Goal: Information Seeking & Learning: Learn about a topic

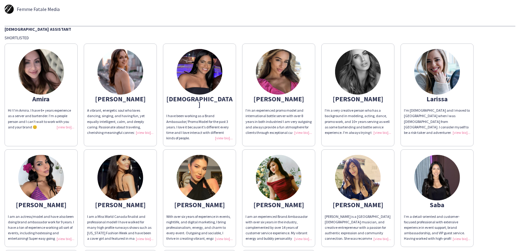
click at [225, 133] on div "I have been working as a Brand Ambassador/ Promo Model for the past 3 years. I …" at bounding box center [199, 127] width 66 height 28
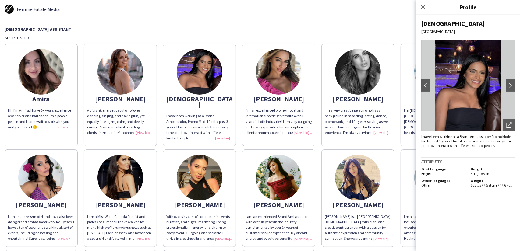
click at [285, 33] on div "[DEMOGRAPHIC_DATA] Assistant Shortlisted [PERSON_NAME] Hi ! I’m Amira. I have 6…" at bounding box center [260, 187] width 511 height 322
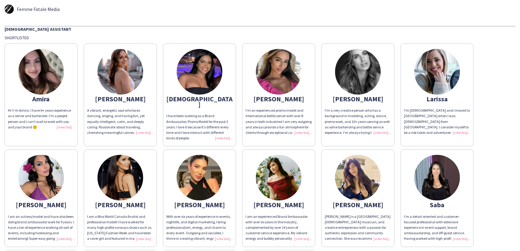
click at [205, 79] on img at bounding box center [200, 72] width 46 height 46
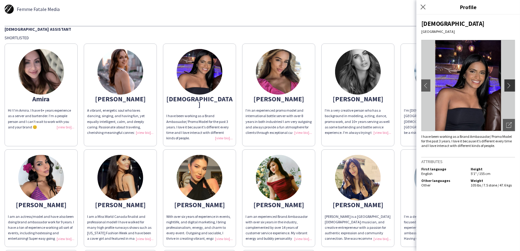
click at [509, 86] on app-icon "chevron-right" at bounding box center [510, 85] width 9 height 5
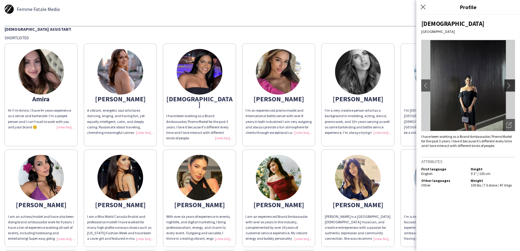
click at [509, 86] on app-icon "chevron-right" at bounding box center [510, 85] width 9 height 5
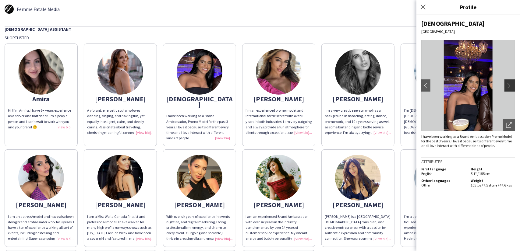
click at [513, 86] on app-icon "chevron-right" at bounding box center [510, 85] width 9 height 5
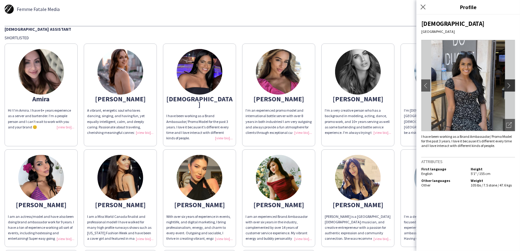
click at [511, 86] on app-icon "chevron-right" at bounding box center [510, 85] width 9 height 5
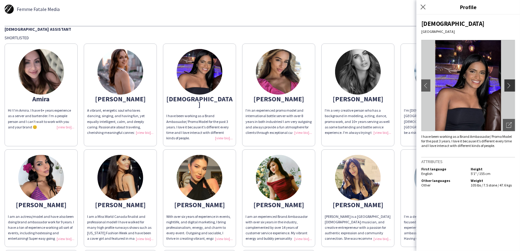
click at [511, 86] on app-icon "chevron-right" at bounding box center [510, 85] width 9 height 5
click at [509, 81] on button "chevron-right" at bounding box center [510, 85] width 12 height 12
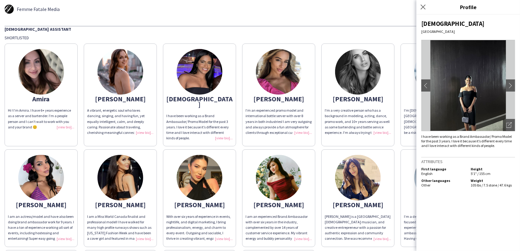
click at [283, 70] on img at bounding box center [279, 72] width 46 height 46
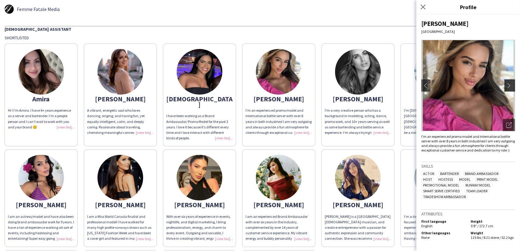
click at [512, 83] on app-icon "chevron-right" at bounding box center [510, 85] width 9 height 5
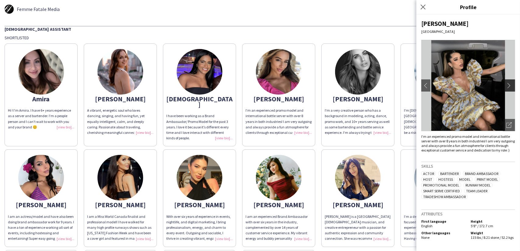
click at [512, 83] on app-icon "chevron-right" at bounding box center [510, 85] width 9 height 5
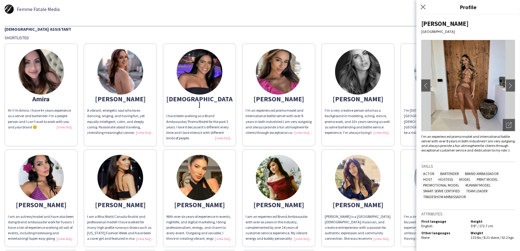
click at [468, 86] on img at bounding box center [468, 85] width 94 height 91
click at [511, 82] on button "chevron-right" at bounding box center [510, 85] width 12 height 12
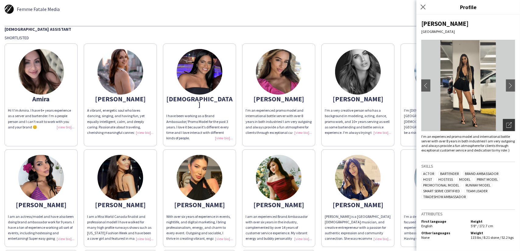
click at [508, 126] on icon "Open photos pop-in" at bounding box center [508, 124] width 5 height 5
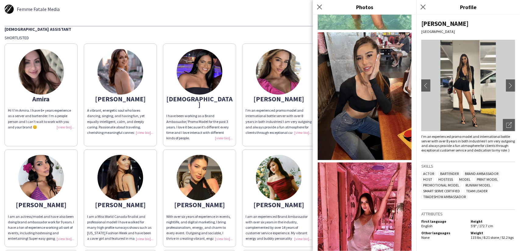
scroll to position [728, 0]
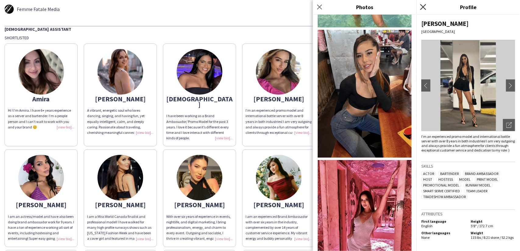
click at [424, 7] on icon at bounding box center [423, 7] width 6 height 6
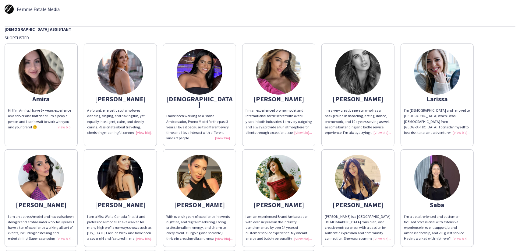
click at [363, 69] on img at bounding box center [358, 72] width 46 height 46
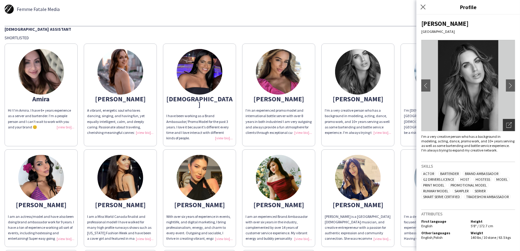
click at [510, 121] on div "Open photos pop-in" at bounding box center [509, 125] width 12 height 12
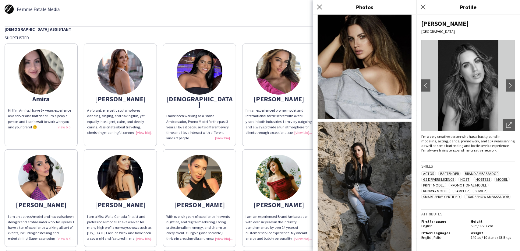
scroll to position [931, 0]
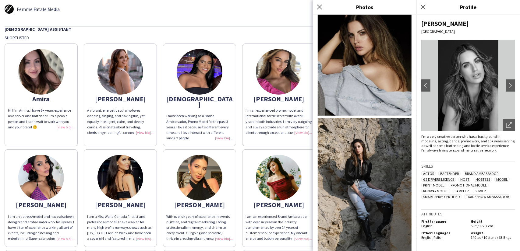
click at [241, 41] on div "Amira Hi ! I’m Amira. I have 6+ years experience as a server and bartender. I’m…" at bounding box center [260, 193] width 511 height 307
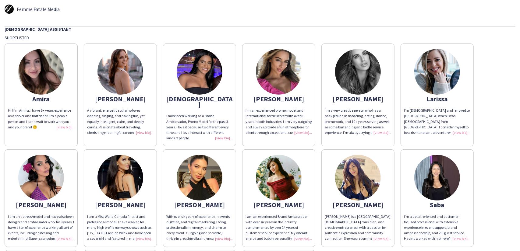
click at [443, 75] on img at bounding box center [437, 72] width 46 height 46
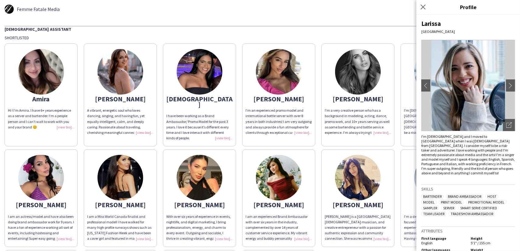
click at [464, 89] on img at bounding box center [468, 85] width 94 height 91
click at [503, 124] on div "Open photos pop-in" at bounding box center [509, 125] width 12 height 12
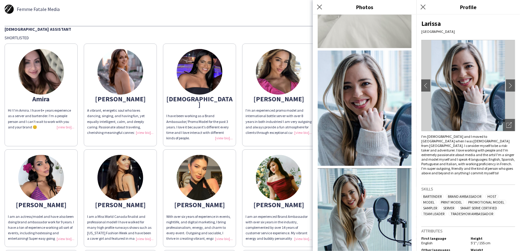
scroll to position [424, 0]
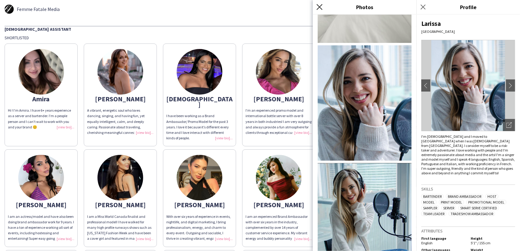
click at [318, 7] on icon "Close pop-in" at bounding box center [319, 7] width 6 height 6
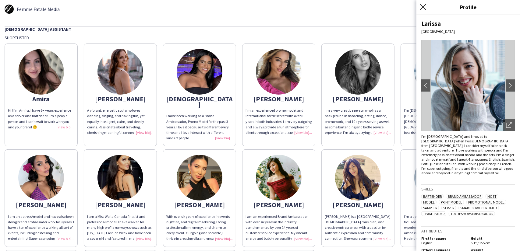
click at [424, 8] on icon at bounding box center [423, 7] width 6 height 6
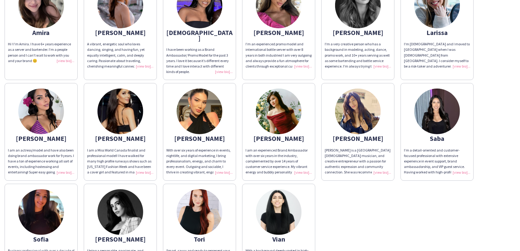
scroll to position [91, 0]
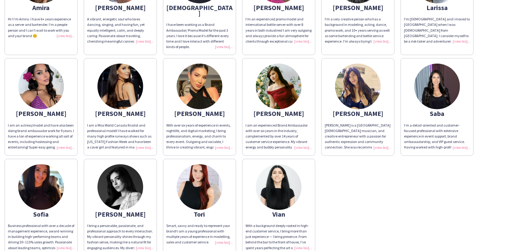
click at [54, 175] on img at bounding box center [41, 187] width 46 height 46
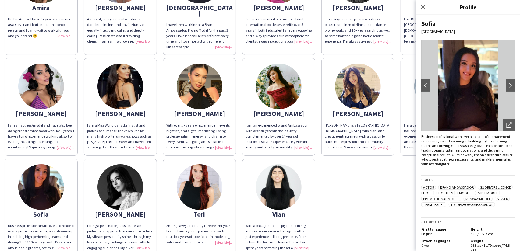
click at [460, 110] on img at bounding box center [468, 85] width 94 height 91
click at [504, 120] on div "Open photos pop-in" at bounding box center [509, 125] width 12 height 12
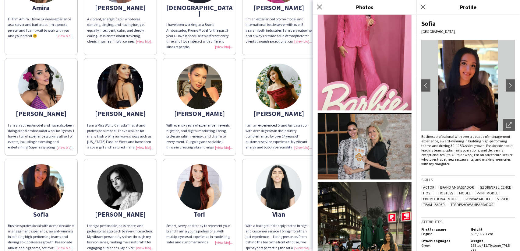
scroll to position [308, 0]
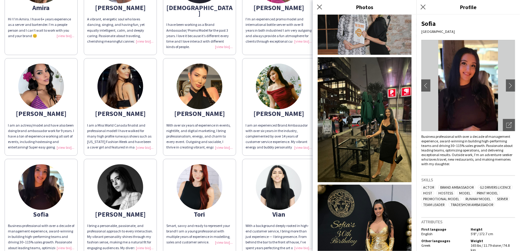
click at [230, 131] on div "With over six years of experience in events, nightlife, and digital marketing, …" at bounding box center [199, 137] width 66 height 28
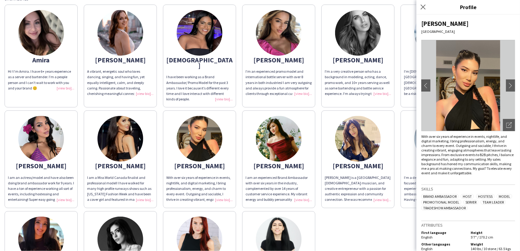
scroll to position [30, 0]
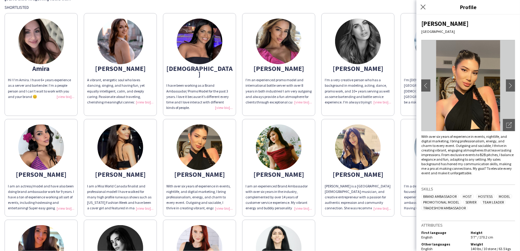
click at [38, 134] on img at bounding box center [41, 148] width 46 height 46
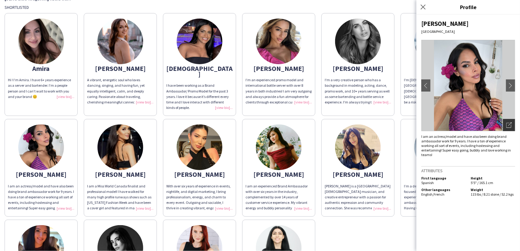
click at [509, 122] on icon "Open photos pop-in" at bounding box center [508, 124] width 5 height 5
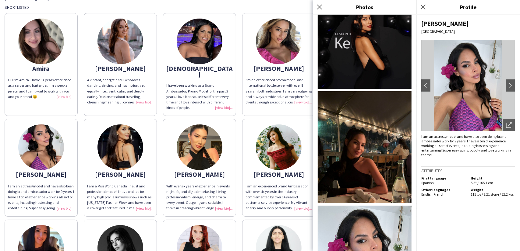
scroll to position [979, 0]
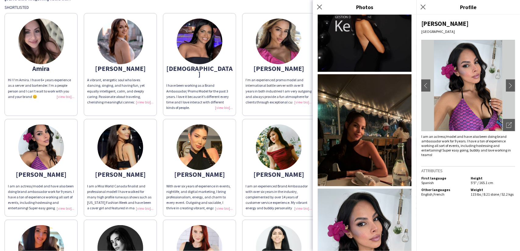
click at [275, 92] on div "I’m an experienced promo model and international bottle server with over 8 year…" at bounding box center [278, 91] width 66 height 28
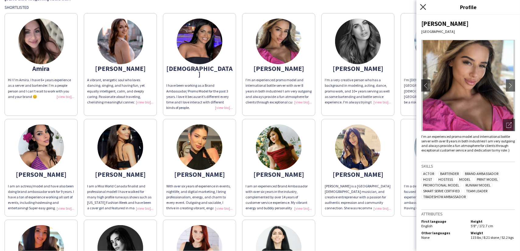
click at [424, 9] on icon at bounding box center [423, 7] width 6 height 6
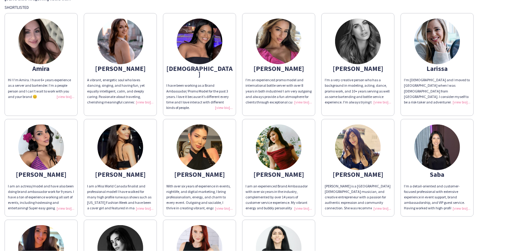
click at [34, 47] on img at bounding box center [41, 42] width 46 height 46
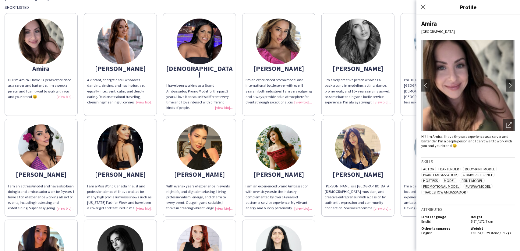
click at [472, 90] on img at bounding box center [468, 85] width 94 height 91
click at [513, 124] on div "Open photos pop-in" at bounding box center [509, 125] width 12 height 12
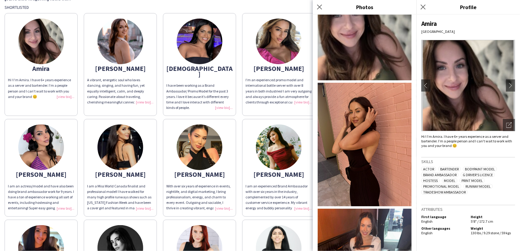
scroll to position [86, 0]
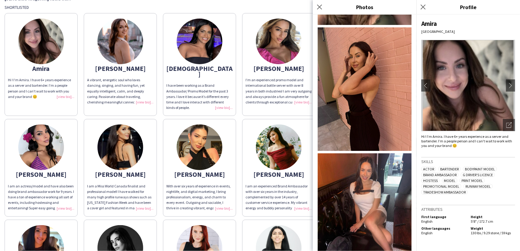
click at [286, 78] on div "I’m an experienced promo model and international bottle server with over 8 year…" at bounding box center [278, 91] width 66 height 28
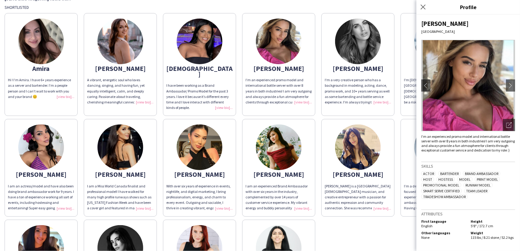
click at [430, 6] on div "Close pop-in" at bounding box center [423, 7] width 15 height 14
click at [423, 6] on icon at bounding box center [423, 7] width 6 height 6
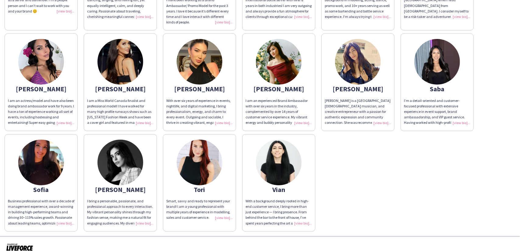
scroll to position [117, 0]
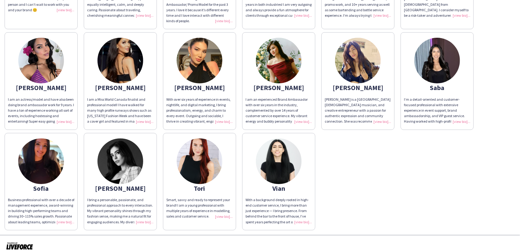
click at [200, 166] on img at bounding box center [200, 162] width 46 height 46
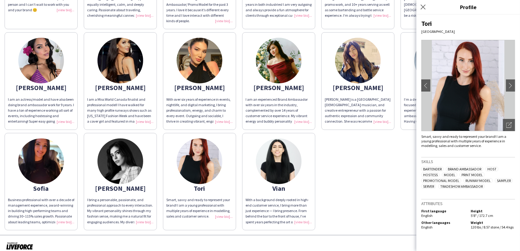
click at [475, 83] on img at bounding box center [468, 85] width 94 height 91
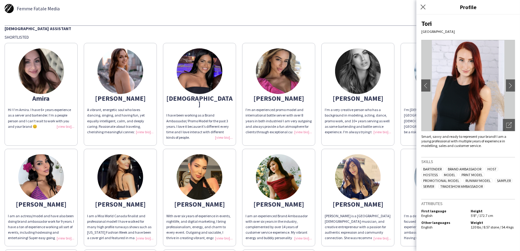
scroll to position [0, 0]
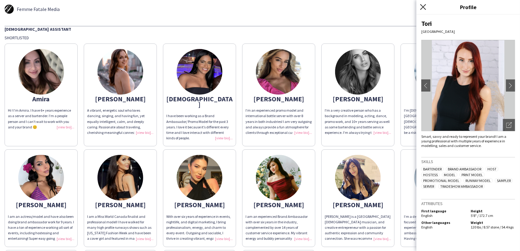
click at [421, 8] on icon "Close pop-in" at bounding box center [423, 7] width 6 height 6
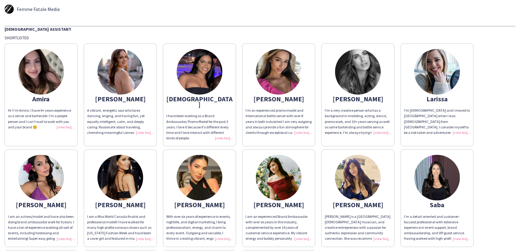
click at [273, 83] on img at bounding box center [279, 72] width 46 height 46
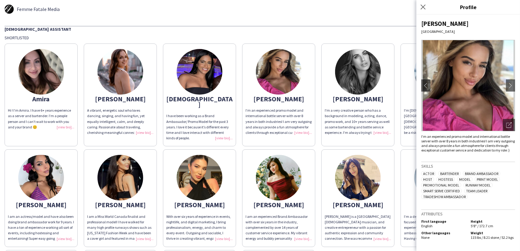
click at [452, 103] on img at bounding box center [468, 85] width 94 height 91
click at [252, 132] on div "I’m an experienced promo model and international bottle server with over 8 year…" at bounding box center [278, 122] width 66 height 28
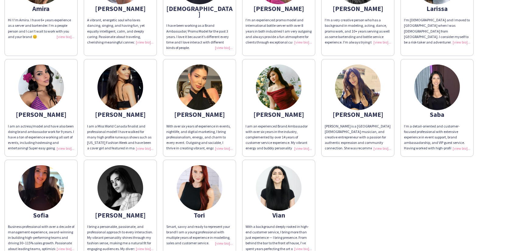
scroll to position [91, 0]
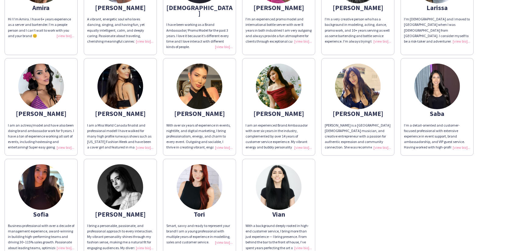
click at [129, 180] on img at bounding box center [120, 187] width 46 height 46
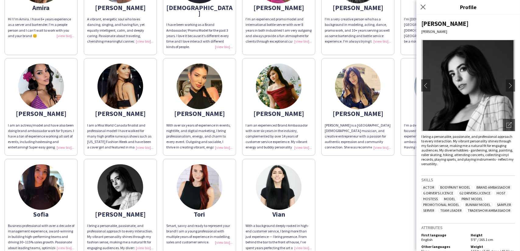
click at [453, 108] on img at bounding box center [468, 85] width 94 height 91
click at [506, 125] on icon "Open photos pop-in" at bounding box center [508, 124] width 5 height 5
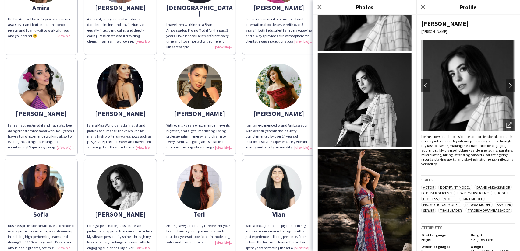
scroll to position [60, 0]
click at [424, 6] on icon at bounding box center [423, 7] width 6 height 6
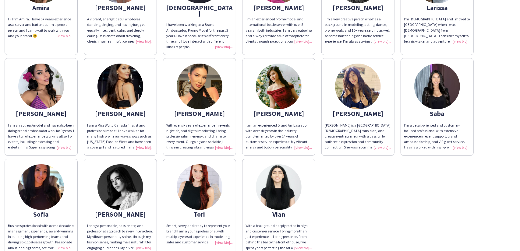
click at [38, 186] on img at bounding box center [41, 187] width 46 height 46
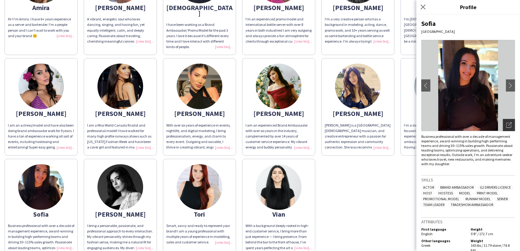
click at [506, 125] on icon "Open photos pop-in" at bounding box center [508, 124] width 5 height 5
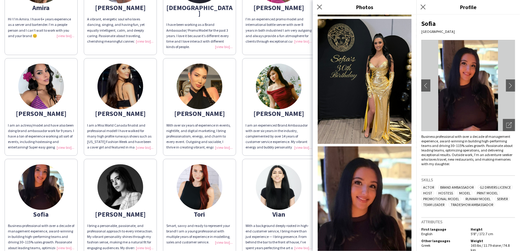
scroll to position [474, 0]
click at [295, 142] on div "I am an experienced Brand Ambassador with over six years in the industry, compl…" at bounding box center [278, 137] width 66 height 28
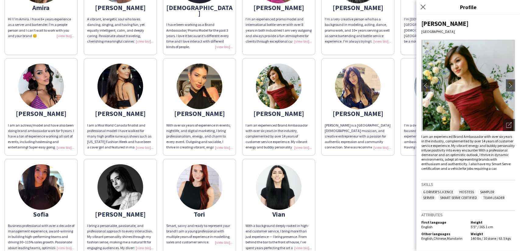
click at [280, 184] on img at bounding box center [279, 187] width 46 height 46
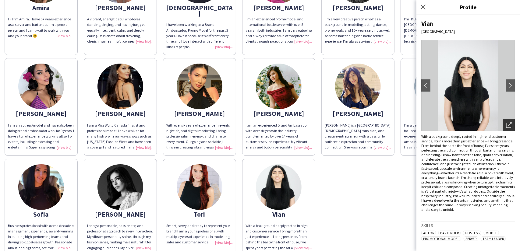
click at [506, 125] on icon "Open photos pop-in" at bounding box center [508, 124] width 5 height 5
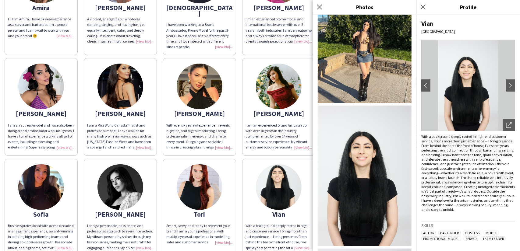
scroll to position [285, 0]
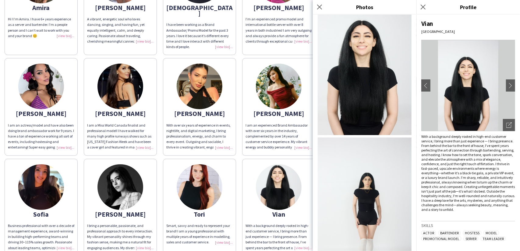
click at [276, 143] on div "I am an experienced Brand Ambassador with over six years in the industry, compl…" at bounding box center [278, 137] width 66 height 28
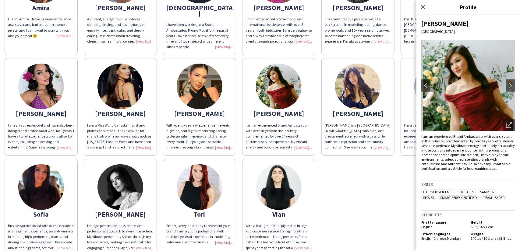
click at [426, 11] on div "Close pop-in" at bounding box center [423, 7] width 15 height 14
click at [424, 6] on icon at bounding box center [423, 7] width 6 height 6
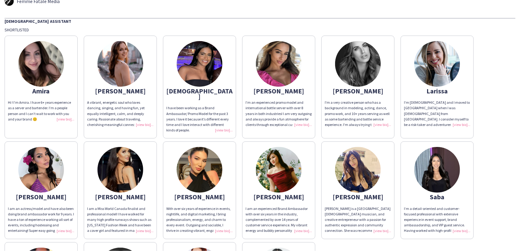
scroll to position [0, 0]
